Goal: Task Accomplishment & Management: Use online tool/utility

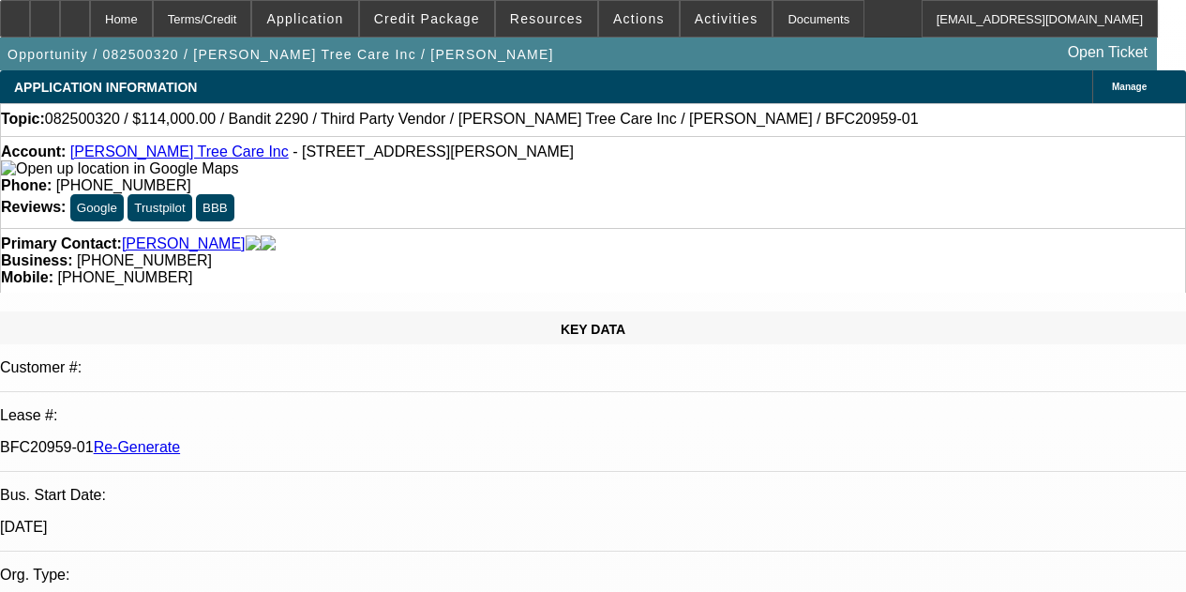
select select "3"
select select "0"
select select "6"
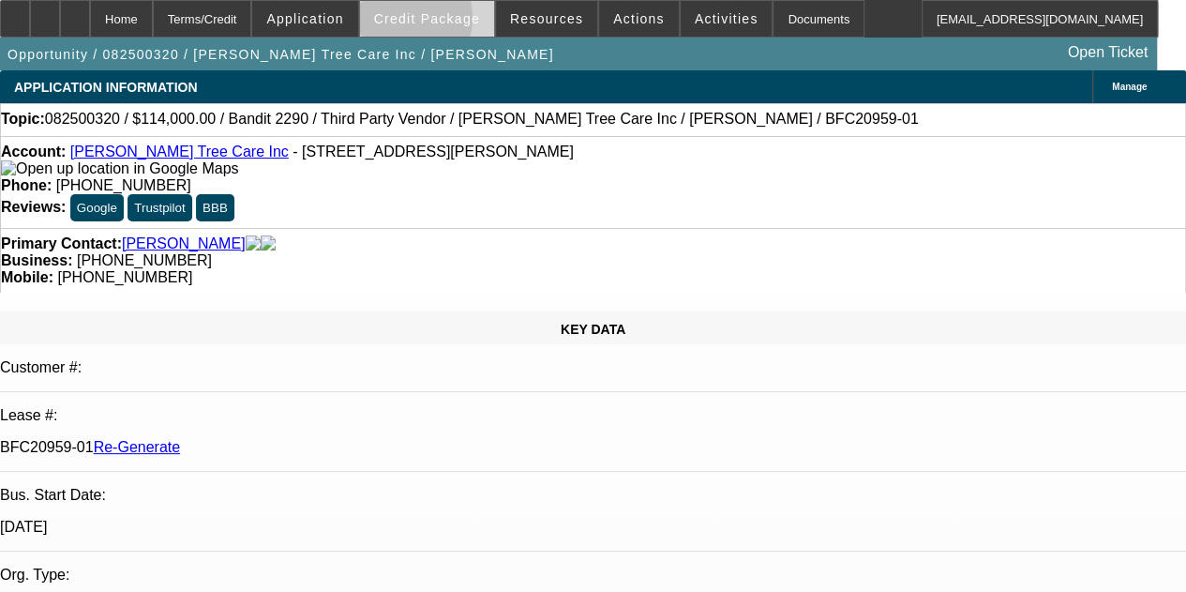
click at [420, 22] on span "Credit Package" at bounding box center [427, 18] width 106 height 15
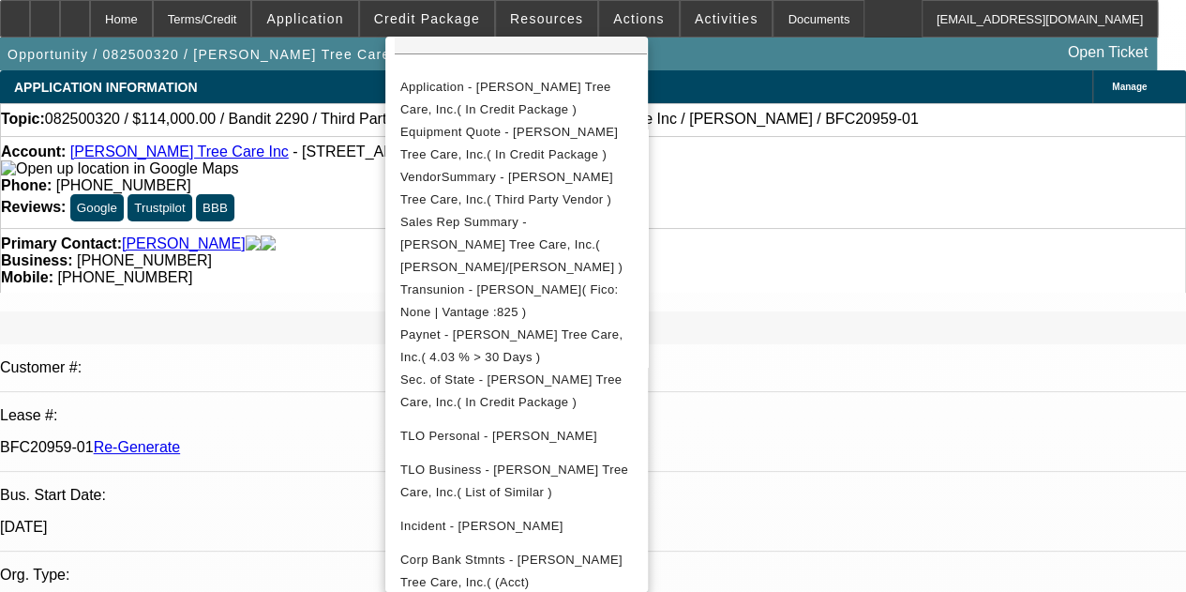
scroll to position [382, 0]
click at [239, 76] on div at bounding box center [593, 296] width 1186 height 592
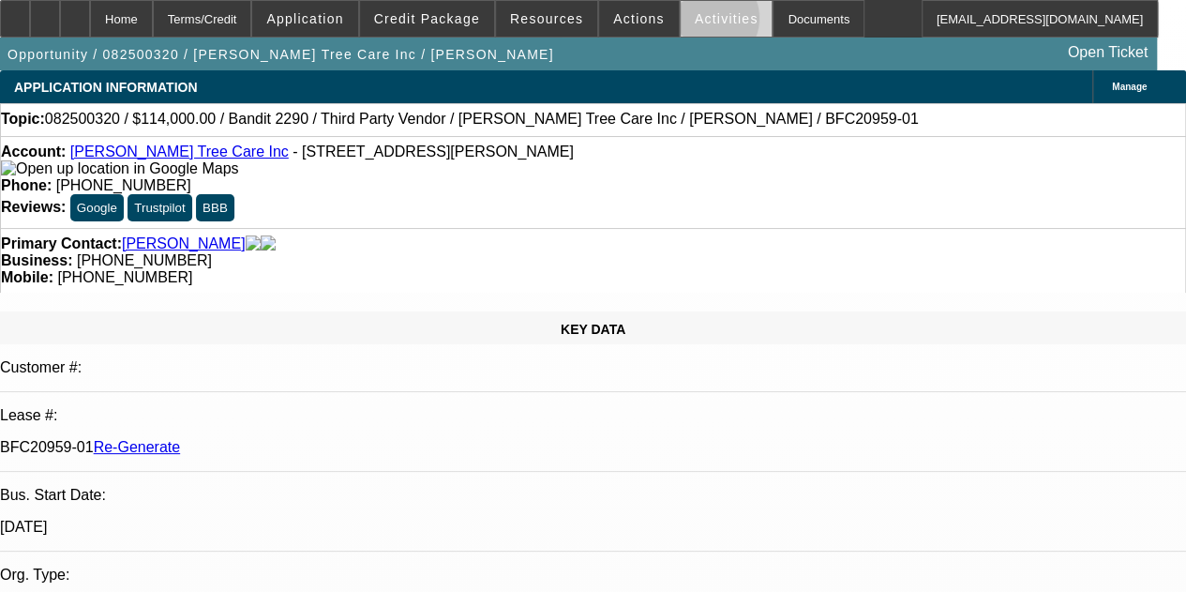
click at [695, 22] on span "Activities" at bounding box center [727, 18] width 64 height 15
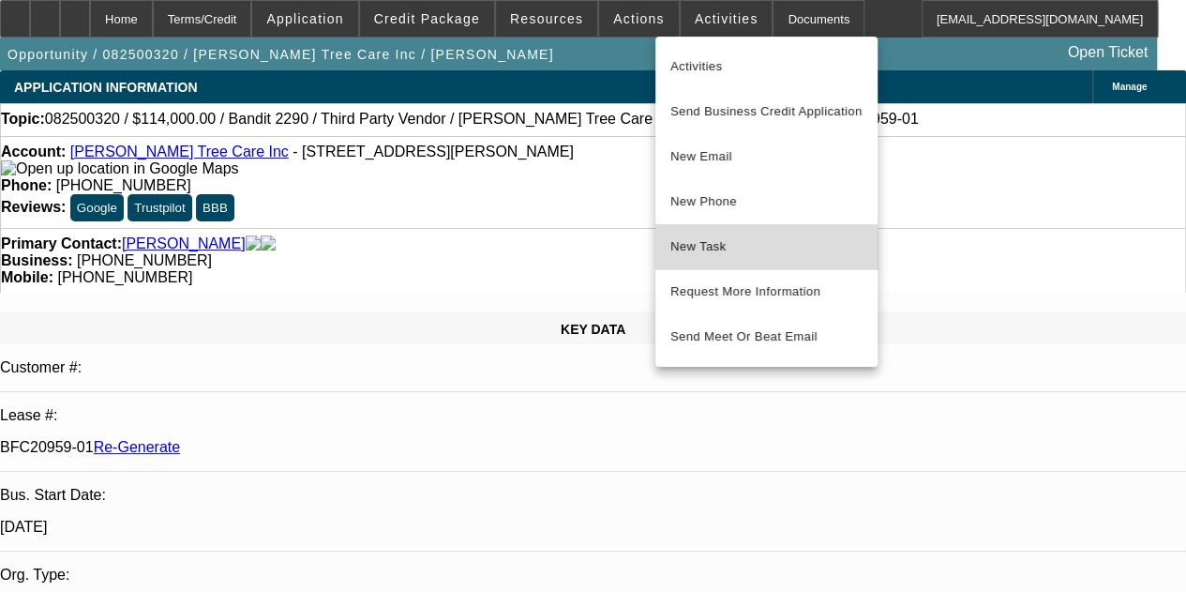
click at [697, 254] on span "New Task" at bounding box center [766, 246] width 192 height 22
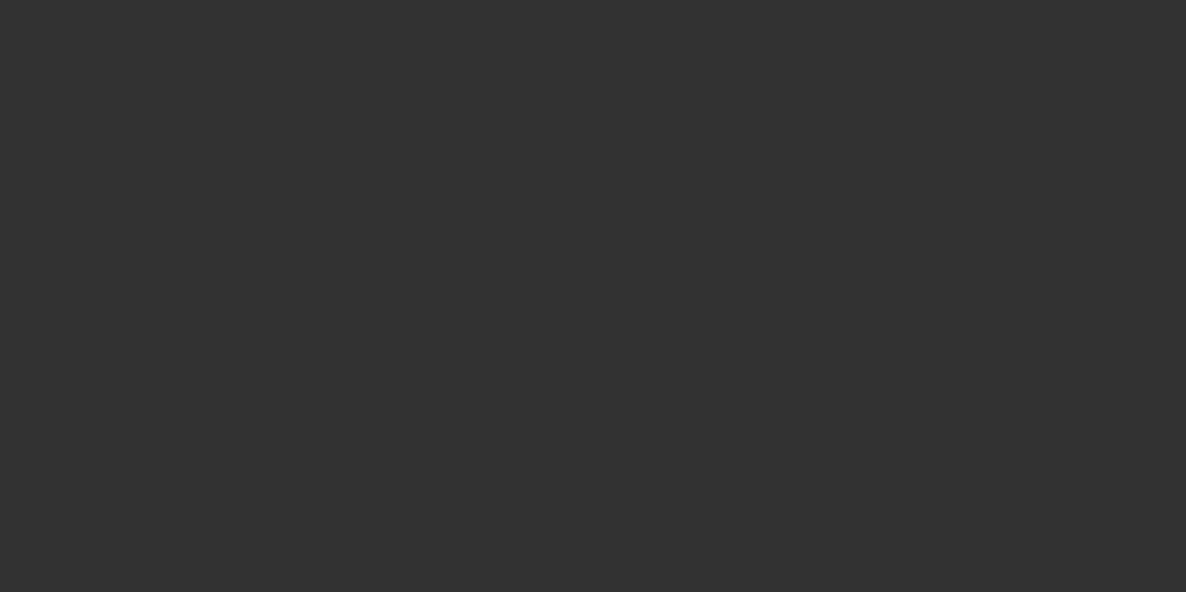
click at [718, 39] on div at bounding box center [593, 296] width 1186 height 592
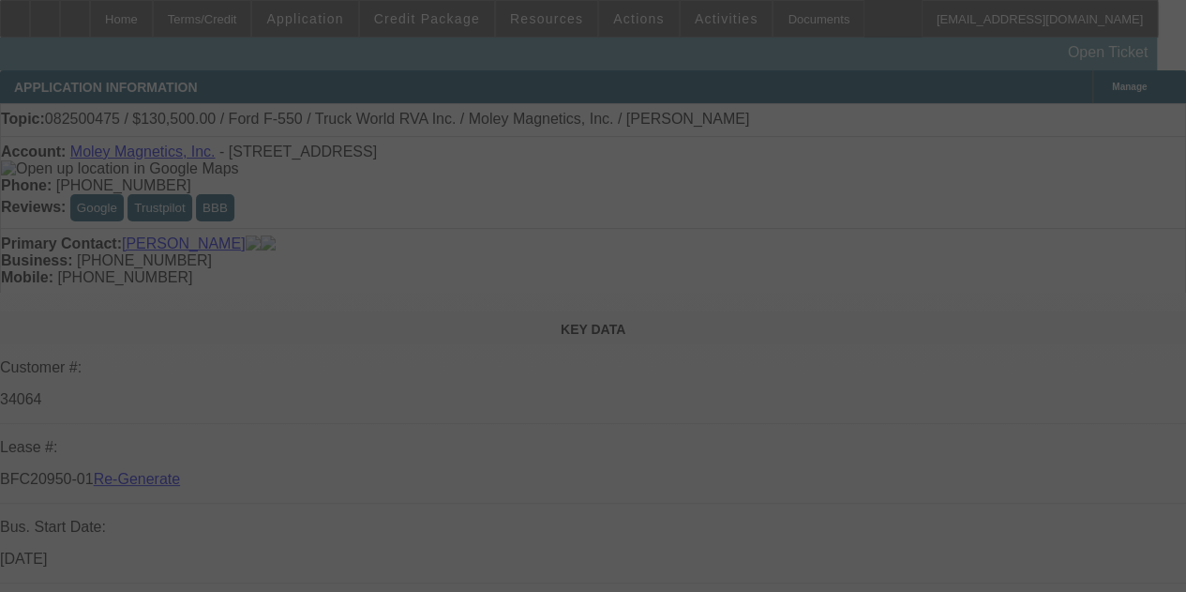
click at [718, 39] on div at bounding box center [593, 296] width 1186 height 592
select select "3"
click at [718, 39] on div at bounding box center [593, 296] width 1186 height 592
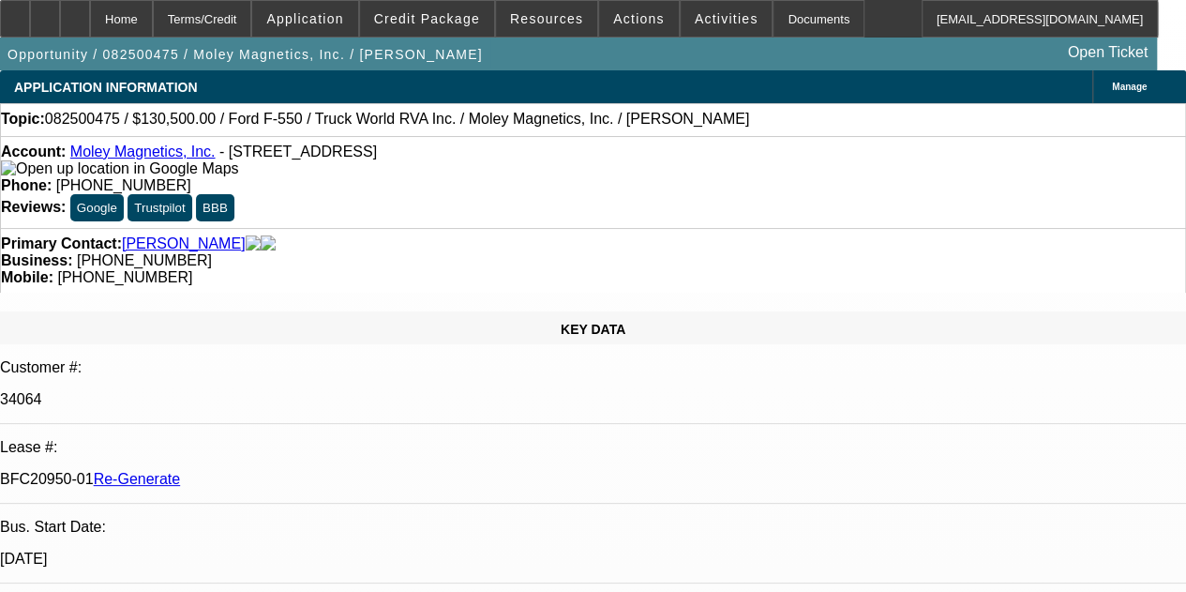
select select "0.1"
select select "0"
select select "6"
click at [699, 21] on span "Activities" at bounding box center [727, 18] width 64 height 15
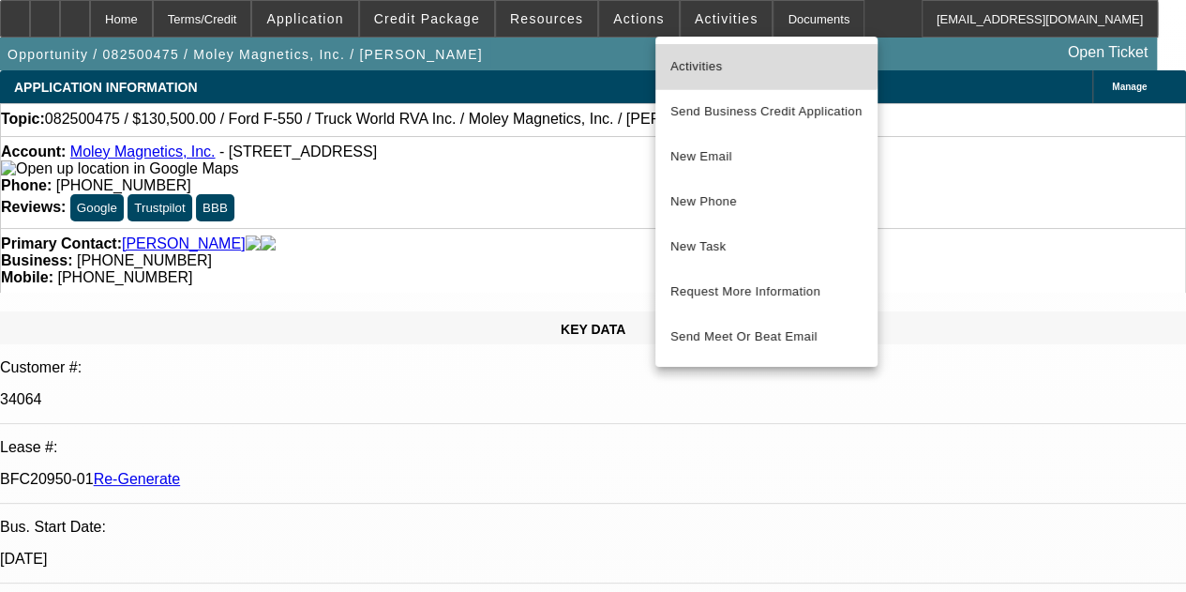
click at [701, 66] on span "Activities" at bounding box center [766, 66] width 192 height 22
